Goal: Communication & Community: Answer question/provide support

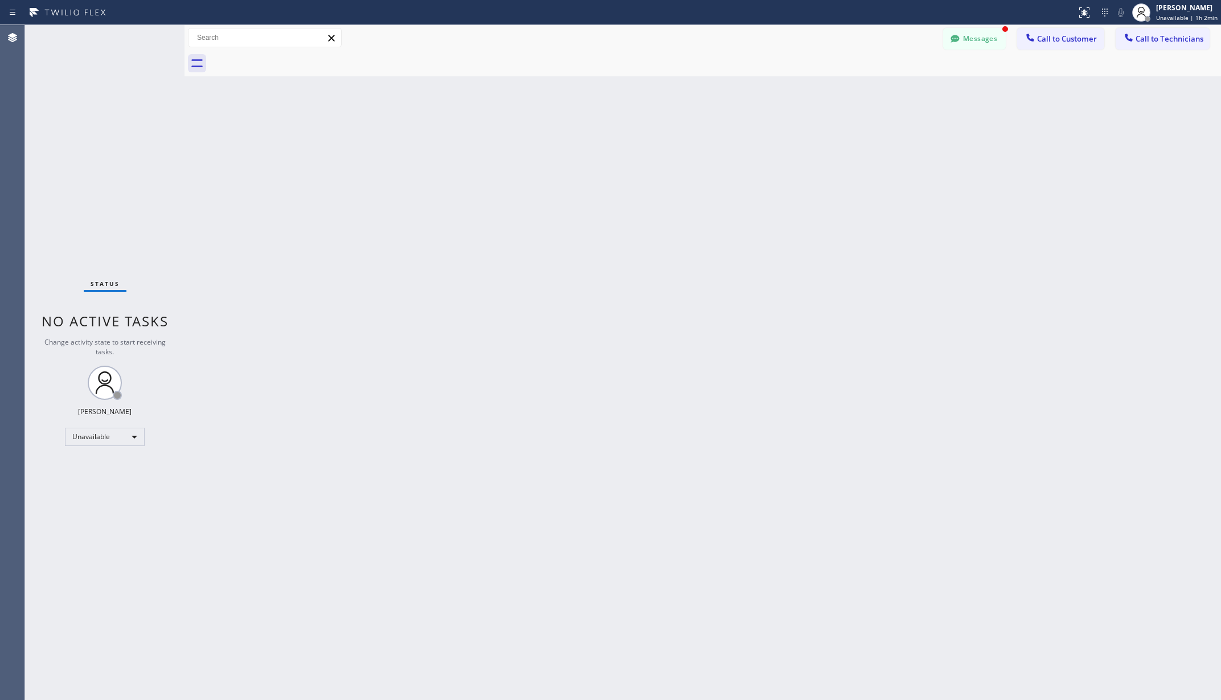
click at [110, 435] on div "Unavailable" at bounding box center [105, 437] width 80 height 18
click at [90, 463] on li "Available" at bounding box center [103, 467] width 77 height 14
click at [356, 466] on div "Back to Dashboard Change Sender ID Customers Technicians AA [PERSON_NAME] [DATE…" at bounding box center [702, 362] width 1036 height 675
click at [99, 433] on div "Available" at bounding box center [105, 431] width 80 height 18
click at [89, 474] on li "Unavailable" at bounding box center [103, 476] width 77 height 14
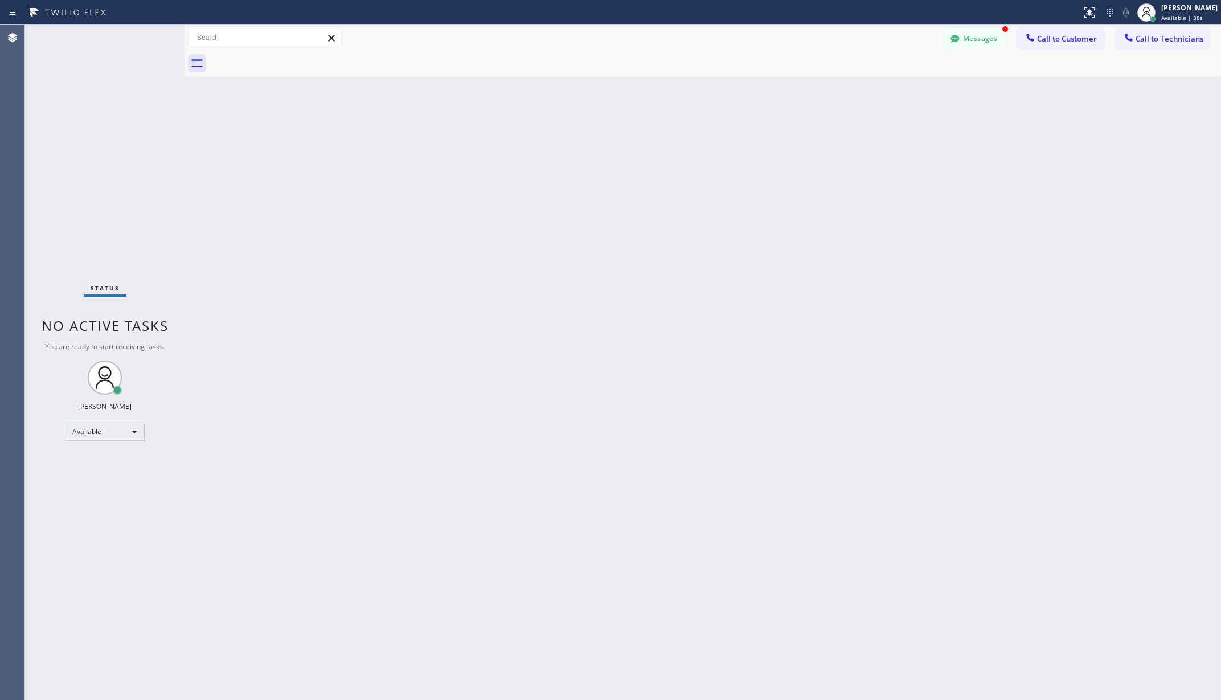
click at [639, 276] on div "Back to Dashboard Change Sender ID Customers Technicians AA [PERSON_NAME] [DATE…" at bounding box center [702, 362] width 1036 height 675
click at [116, 433] on div "Unavailable" at bounding box center [105, 437] width 80 height 18
click at [108, 467] on li "Available" at bounding box center [103, 467] width 77 height 14
drag, startPoint x: 414, startPoint y: 385, endPoint x: 490, endPoint y: 158, distance: 238.7
click at [414, 380] on div "Back to Dashboard Change Sender ID Customers Technicians AA [PERSON_NAME] [DATE…" at bounding box center [702, 362] width 1036 height 675
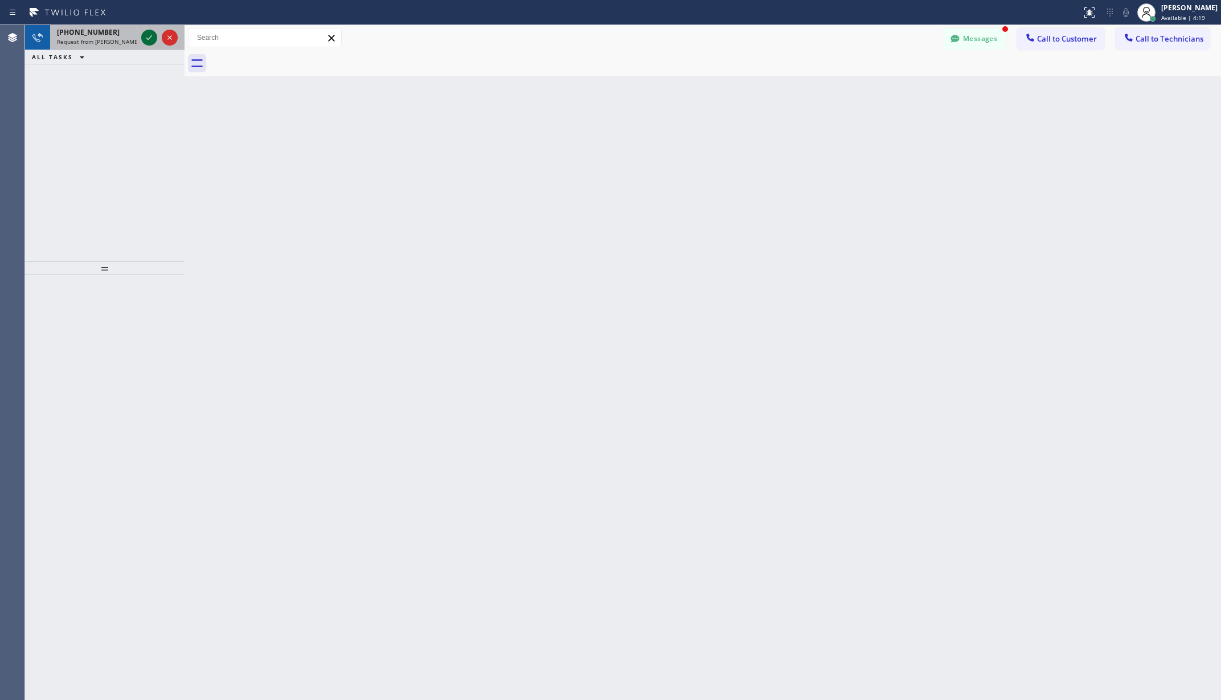
click at [148, 37] on icon at bounding box center [149, 38] width 14 height 14
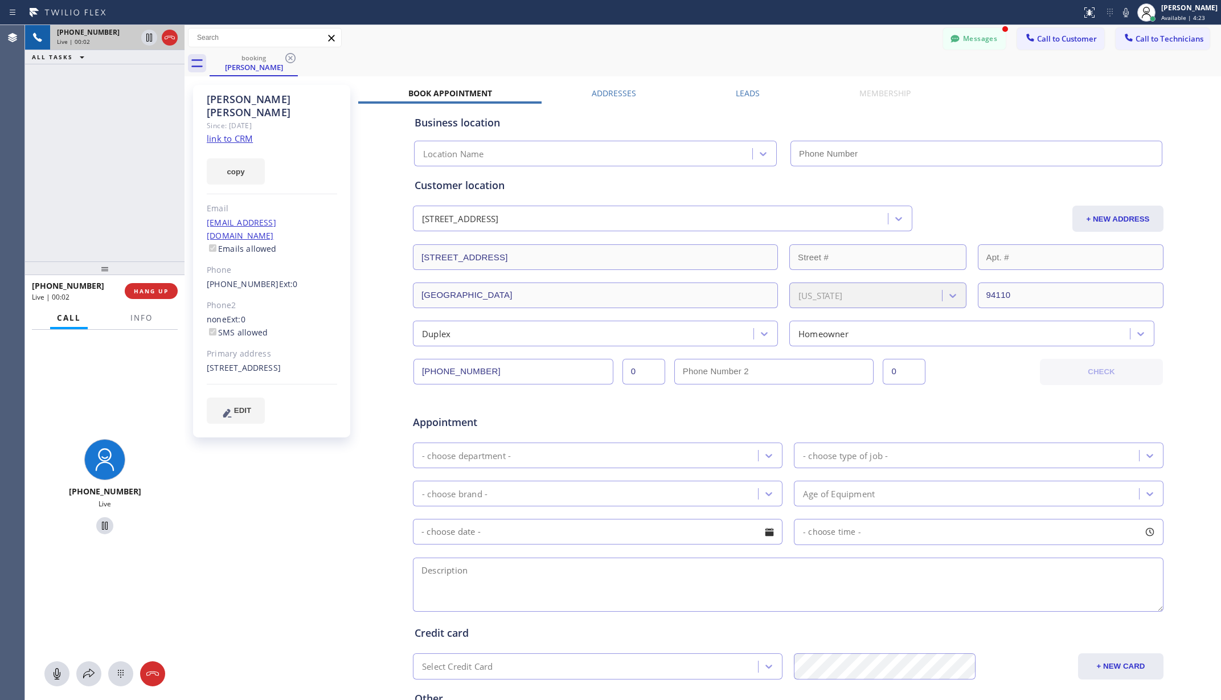
type input "[PHONE_NUMBER]"
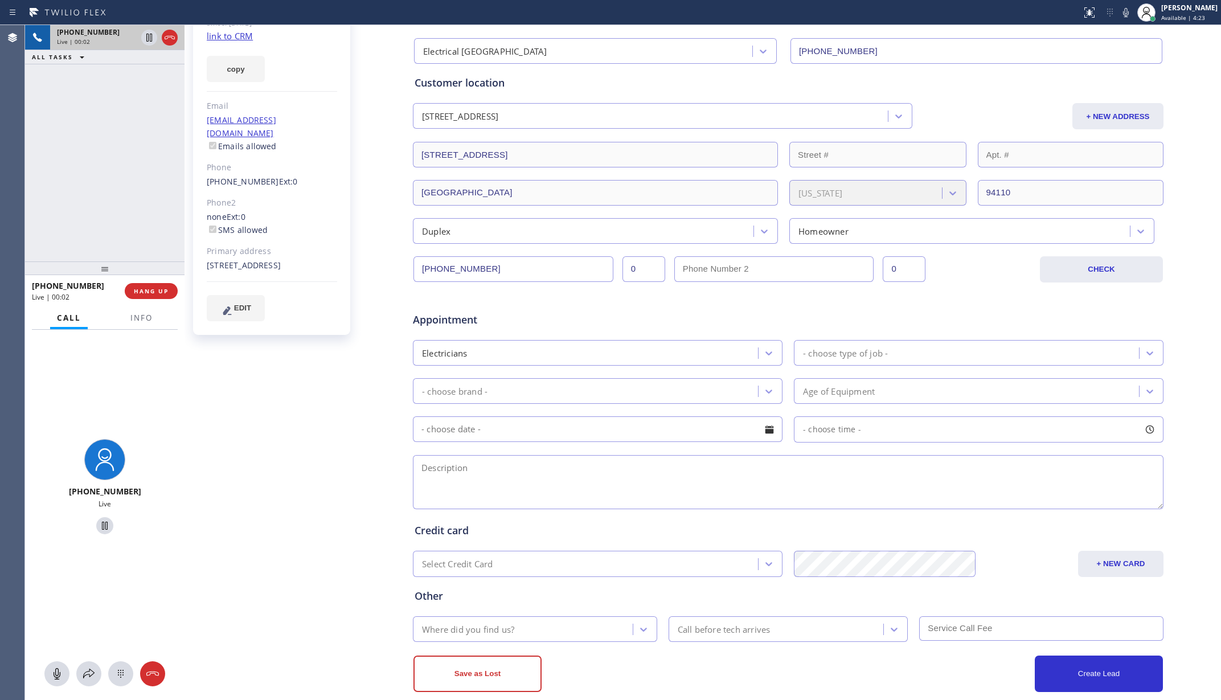
scroll to position [122, 0]
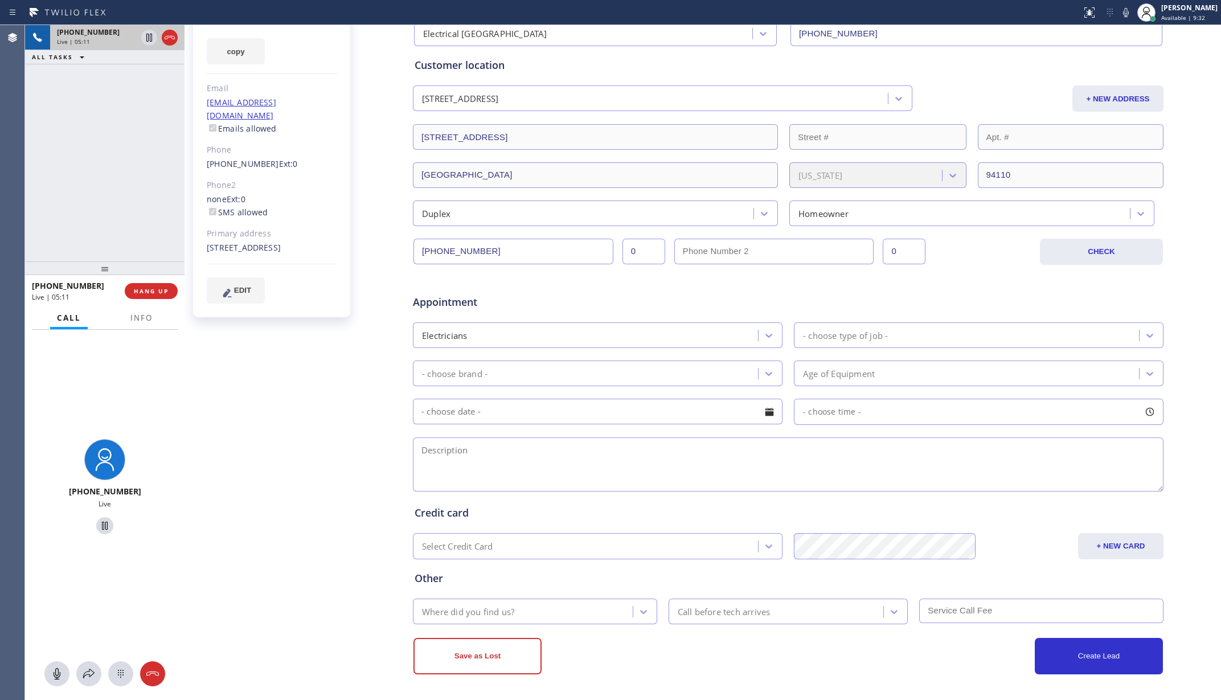
click at [290, 365] on div "[PERSON_NAME] Since: [DATE] link to CRM copy Email [EMAIL_ADDRESS][DOMAIN_NAME]…" at bounding box center [272, 328] width 171 height 738
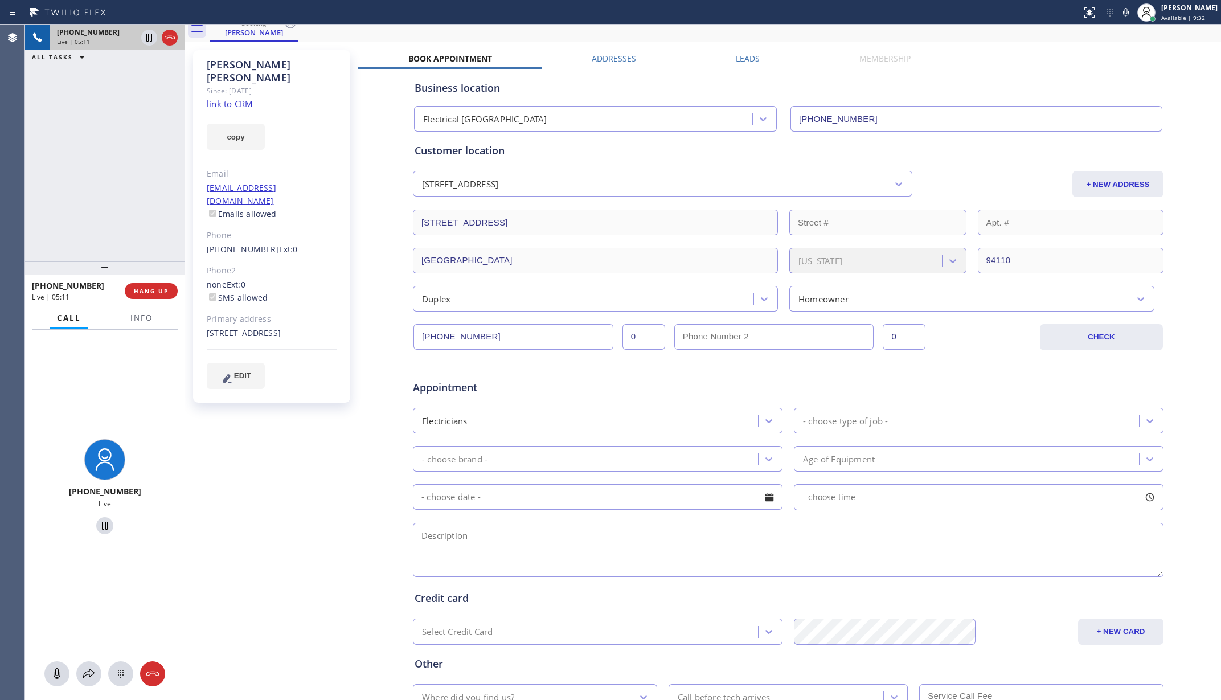
scroll to position [0, 0]
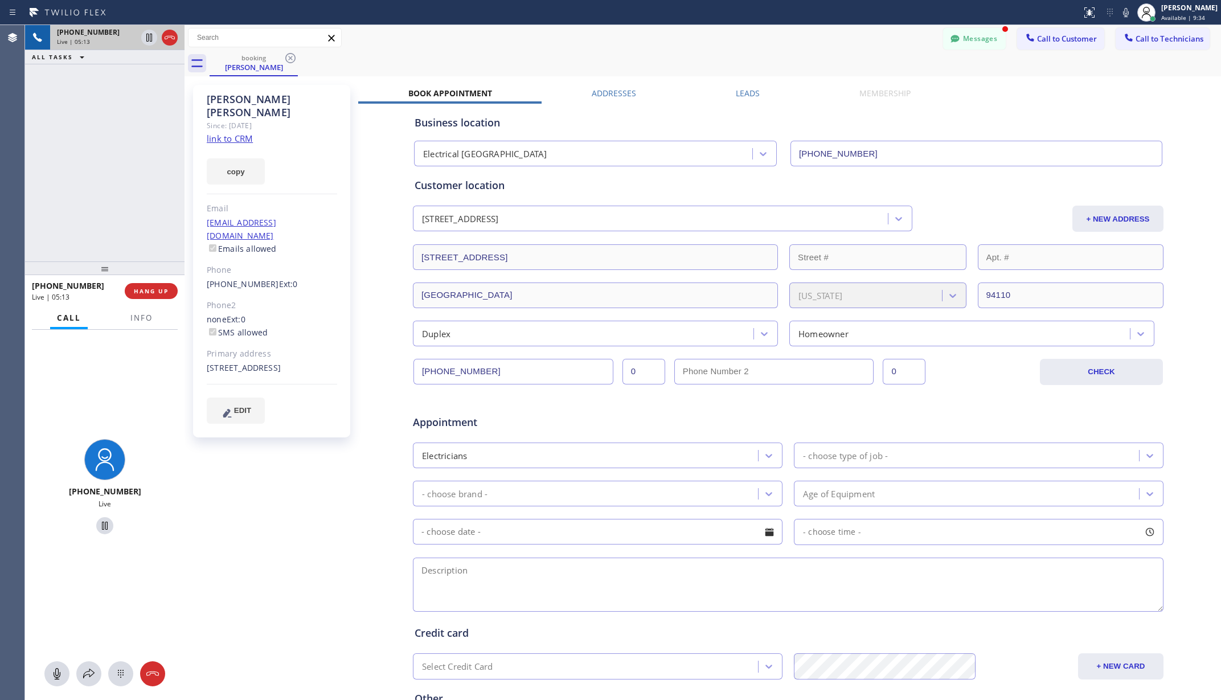
click at [148, 149] on div "[PHONE_NUMBER] Live | 05:13 ALL TASKS ALL TASKS ACTIVE TASKS TASKS IN WRAP UP" at bounding box center [104, 143] width 159 height 236
click at [164, 287] on span "HANG UP" at bounding box center [151, 291] width 35 height 8
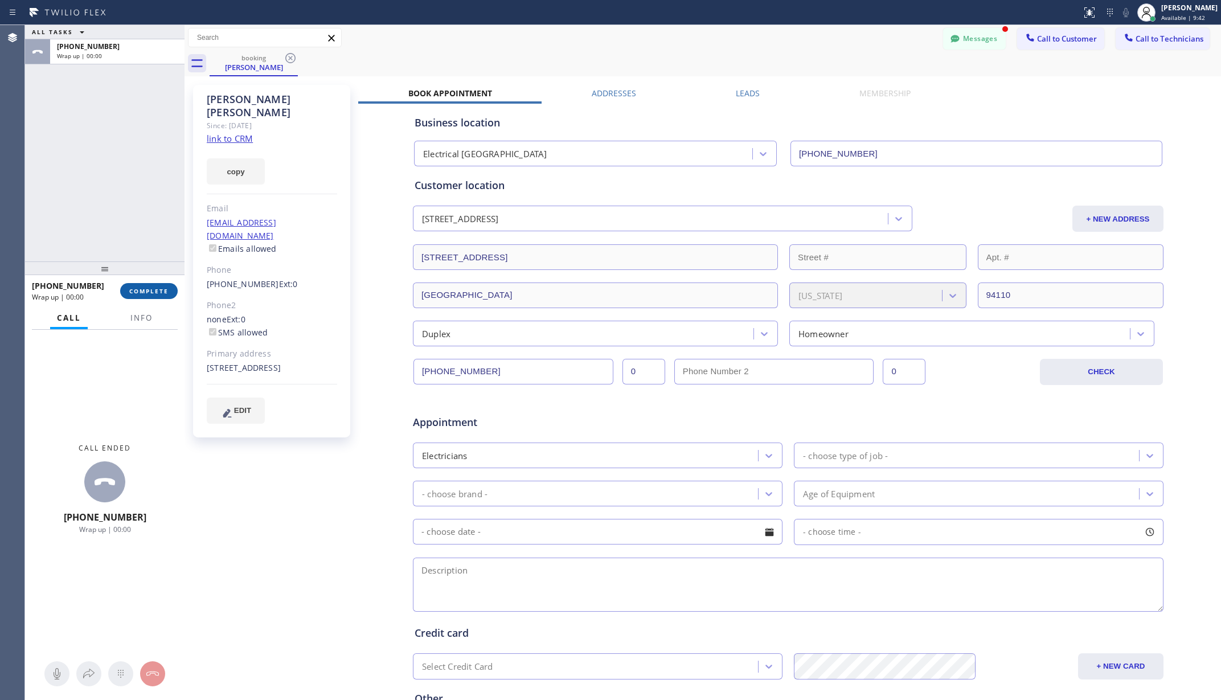
click at [162, 295] on button "COMPLETE" at bounding box center [148, 291] width 57 height 16
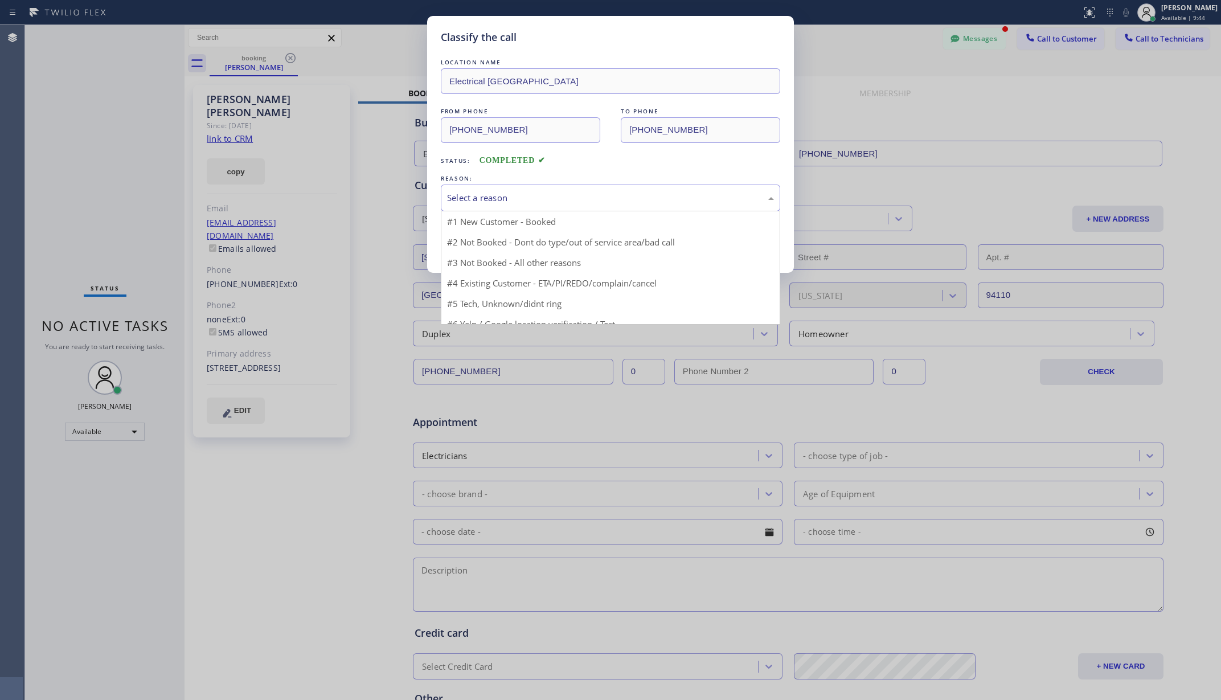
drag, startPoint x: 565, startPoint y: 206, endPoint x: 552, endPoint y: 233, distance: 30.3
click at [565, 206] on div "Select a reason" at bounding box center [610, 197] width 339 height 27
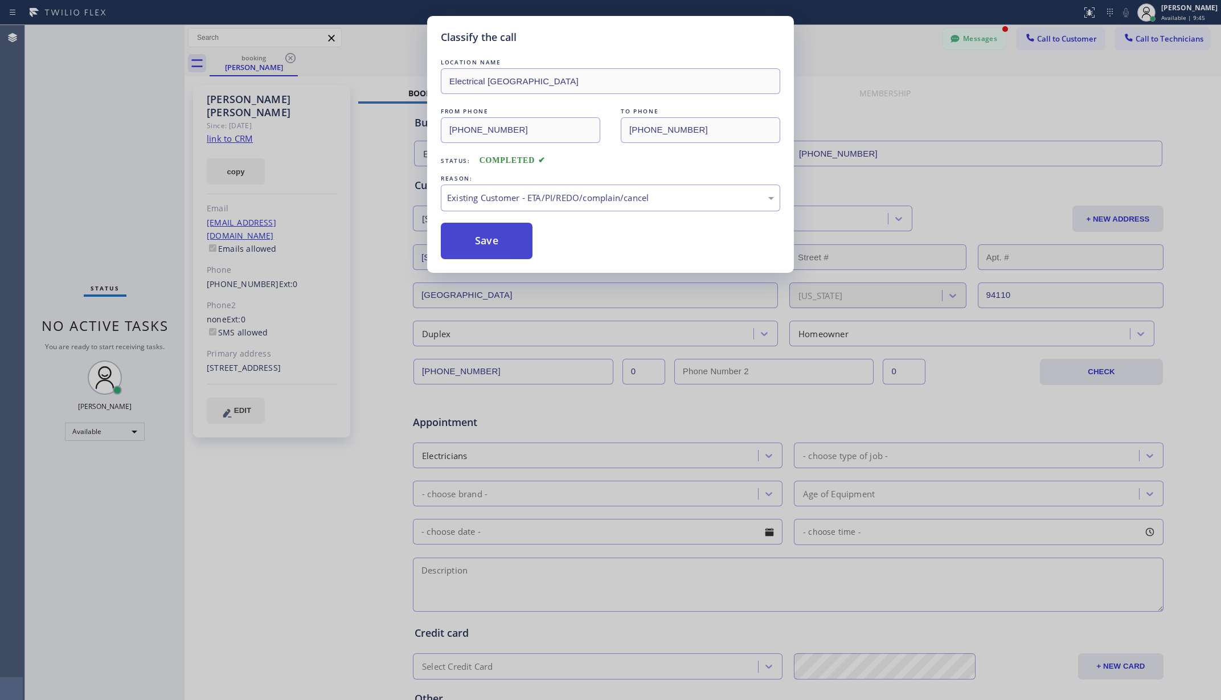
click at [483, 240] on button "Save" at bounding box center [487, 241] width 92 height 36
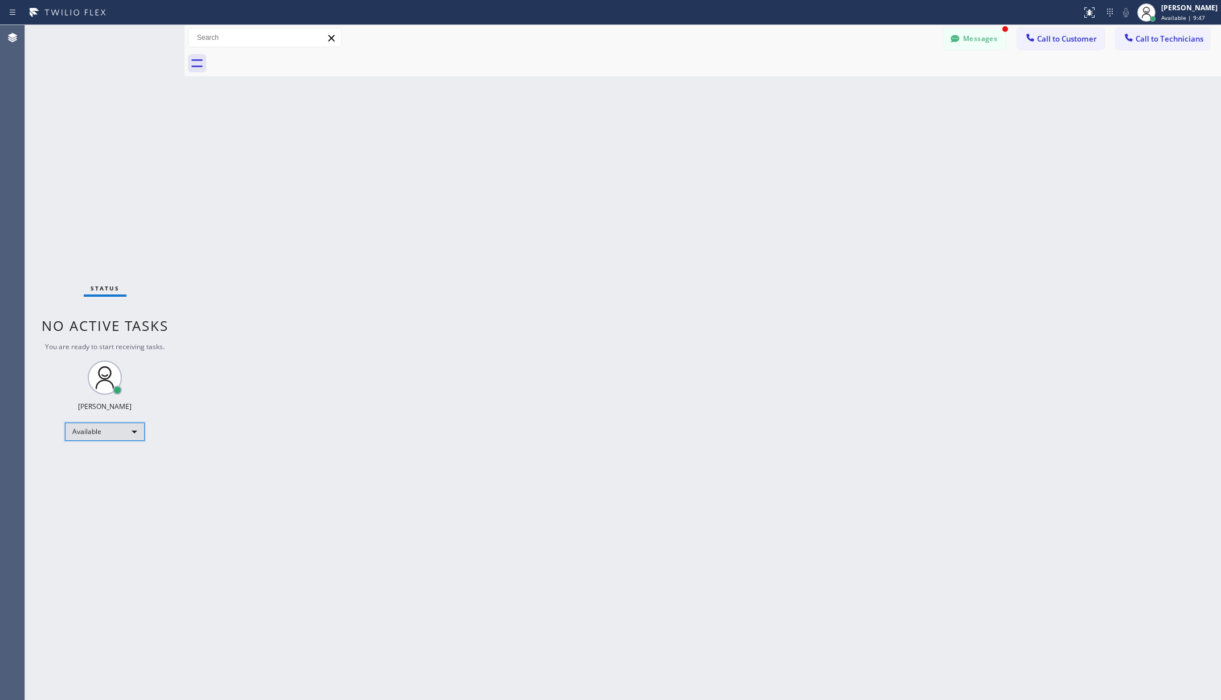
click at [97, 430] on div "Available" at bounding box center [105, 431] width 80 height 18
click at [110, 476] on li "Unavailable" at bounding box center [103, 476] width 77 height 14
drag, startPoint x: 343, startPoint y: 416, endPoint x: 409, endPoint y: 205, distance: 220.7
click at [344, 414] on div "Back to Dashboard Change Sender ID Customers Technicians AA [PERSON_NAME] [DATE…" at bounding box center [702, 362] width 1036 height 675
click at [237, 151] on div "Back to Dashboard Change Sender ID Customers Technicians AA [PERSON_NAME] [DATE…" at bounding box center [702, 362] width 1036 height 675
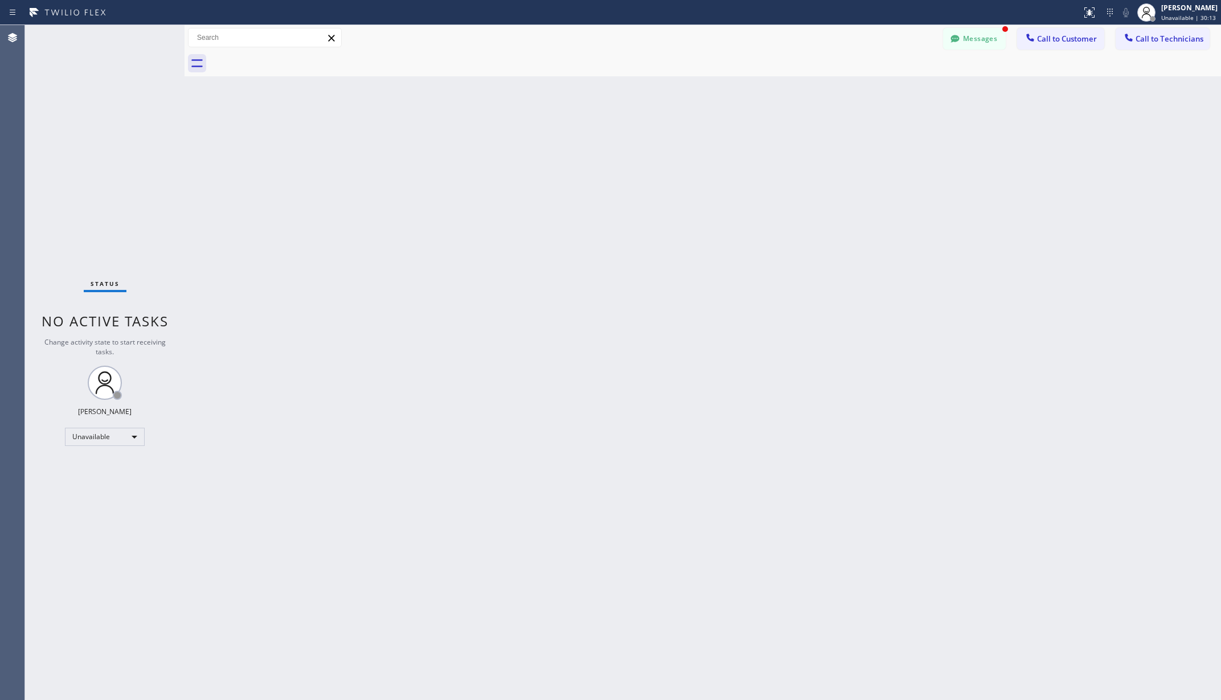
click at [452, 93] on div "Back to Dashboard Change Sender ID Customers Technicians AA [PERSON_NAME] [DATE…" at bounding box center [702, 362] width 1036 height 675
click at [255, 153] on div "Back to Dashboard Change Sender ID Customers Technicians AA [PERSON_NAME] [DATE…" at bounding box center [702, 362] width 1036 height 675
drag, startPoint x: 201, startPoint y: 185, endPoint x: 629, endPoint y: 115, distance: 433.8
click at [201, 185] on div "Back to Dashboard Change Sender ID Customers Technicians AA [PERSON_NAME] [DATE…" at bounding box center [702, 362] width 1036 height 675
click at [977, 39] on button "Messages" at bounding box center [974, 39] width 63 height 22
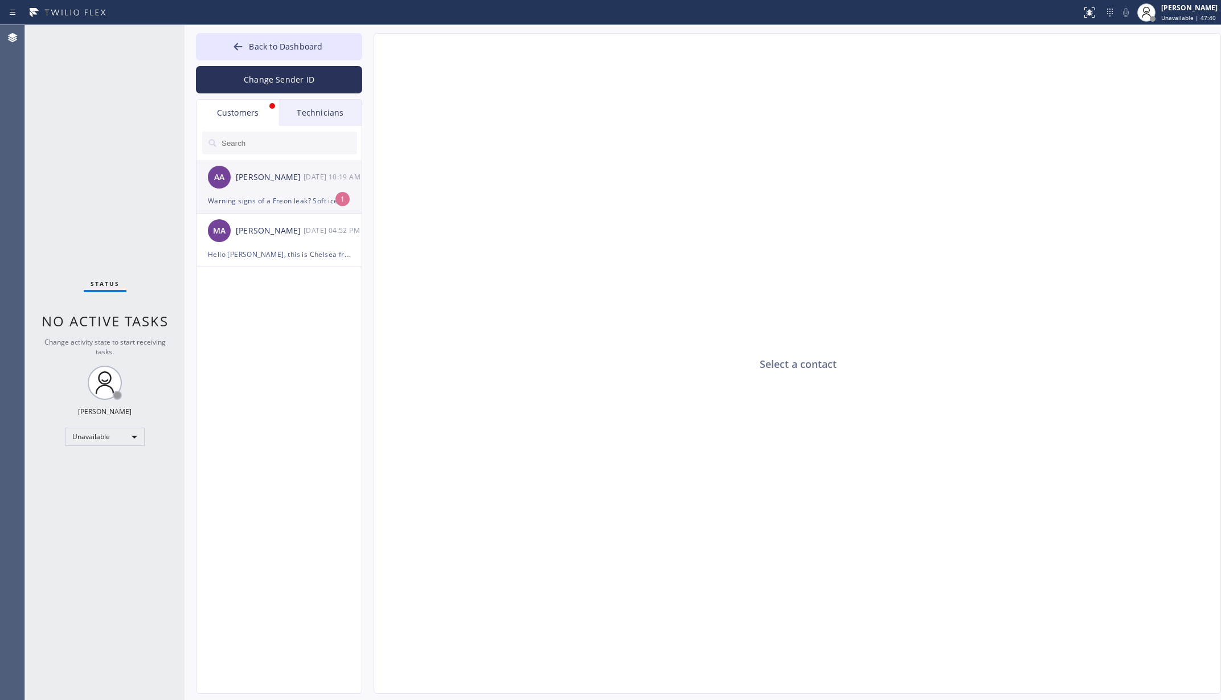
click at [281, 182] on div "[PERSON_NAME]" at bounding box center [270, 177] width 68 height 13
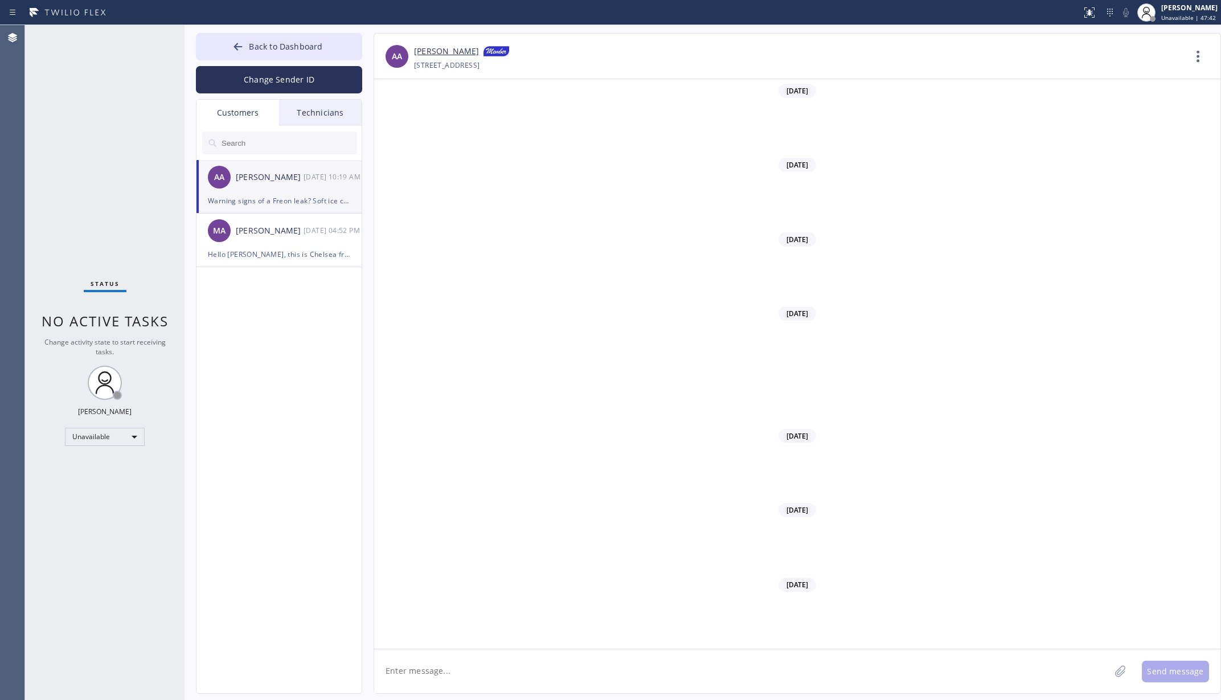
scroll to position [7681, 0]
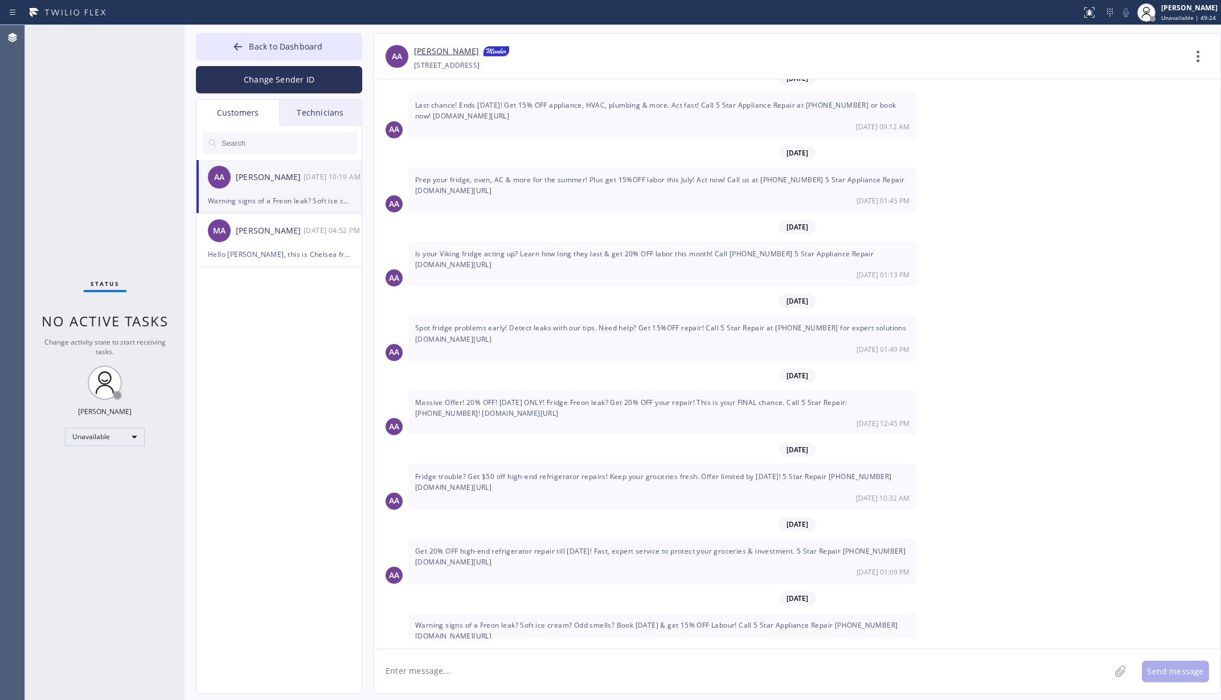
click at [132, 149] on div "Status No active tasks Change activity state to start receiving tasks. [PERSON_…" at bounding box center [104, 362] width 159 height 675
click at [1198, 13] on div "[PERSON_NAME] Unavailable | 49:26" at bounding box center [1189, 12] width 62 height 20
click at [1133, 106] on span "Log out" at bounding box center [1125, 111] width 23 height 10
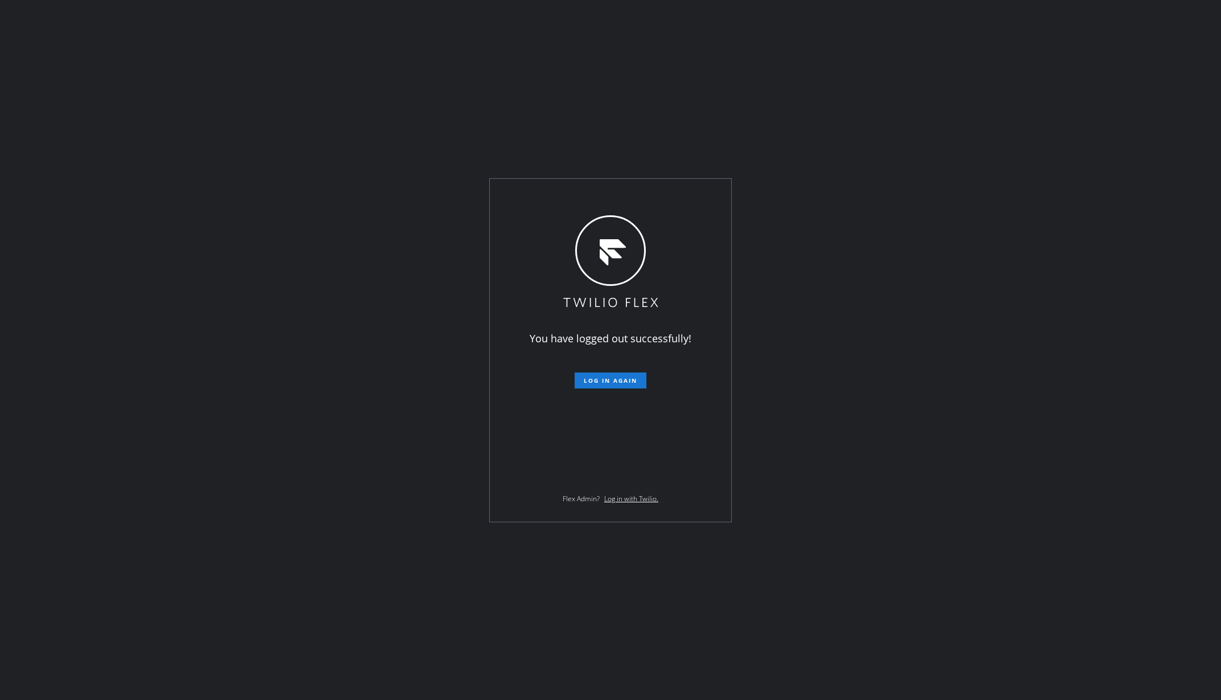
click at [139, 164] on div "You have logged out successfully! Log in again Flex Admin? Log in with Twilio." at bounding box center [610, 350] width 1221 height 700
drag, startPoint x: 337, startPoint y: 176, endPoint x: 340, endPoint y: 181, distance: 6.2
click at [337, 176] on div "You have logged out successfully! Log in again Flex Admin? Log in with Twilio." at bounding box center [610, 350] width 1221 height 700
click at [128, 294] on div "You have logged out successfully! Log in again Flex Admin? Log in with Twilio." at bounding box center [610, 350] width 1221 height 700
